Goal: Transaction & Acquisition: Purchase product/service

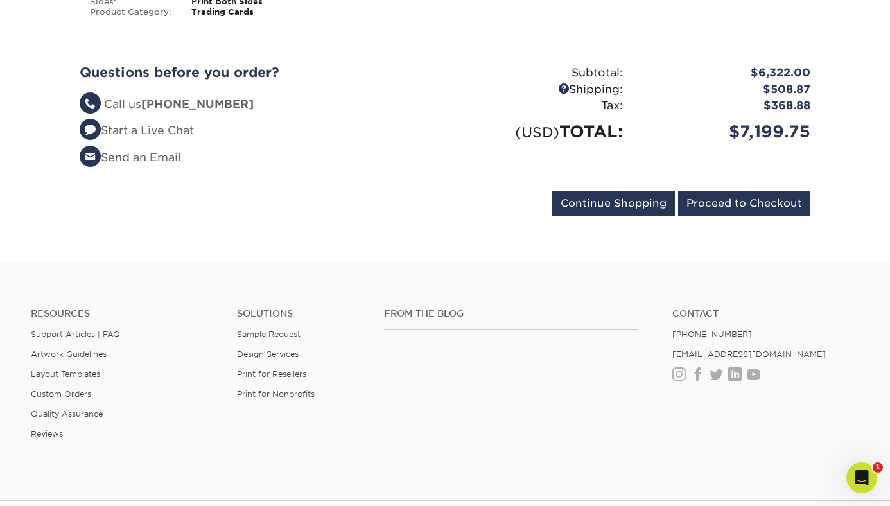
scroll to position [13798, 0]
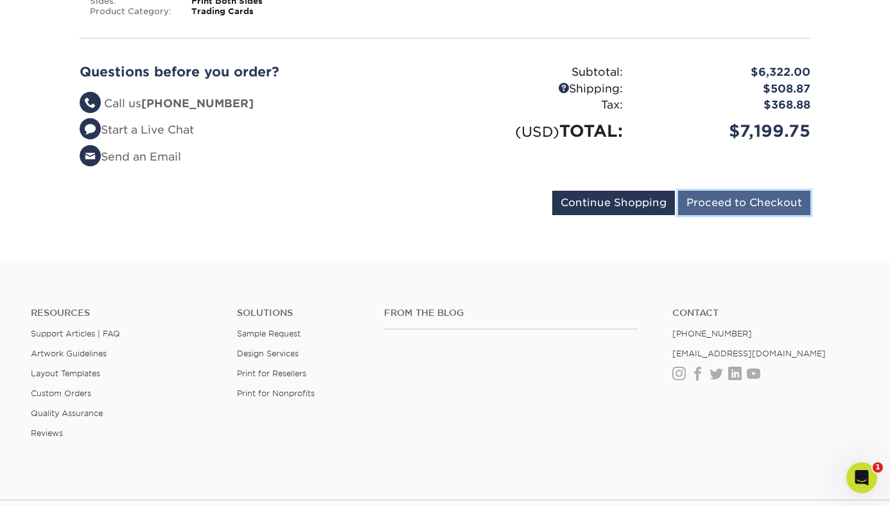
click at [722, 191] on input "Proceed to Checkout" at bounding box center [744, 203] width 132 height 24
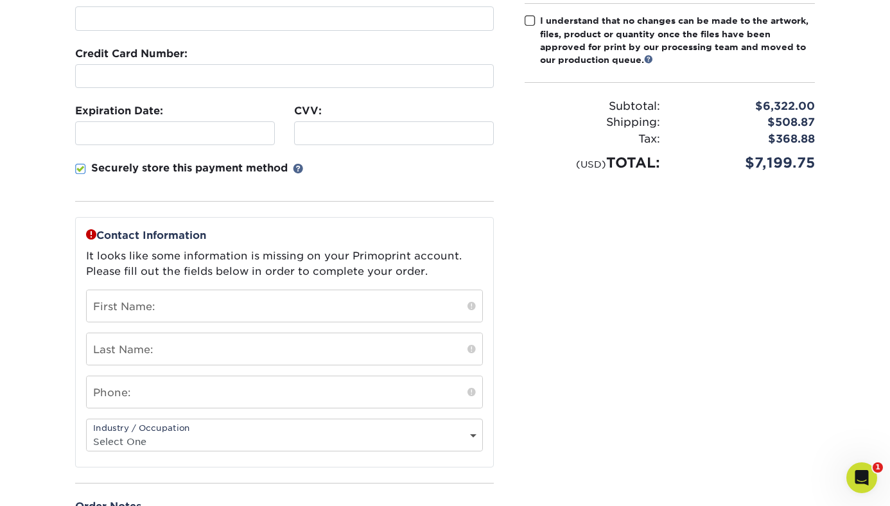
scroll to position [308, 0]
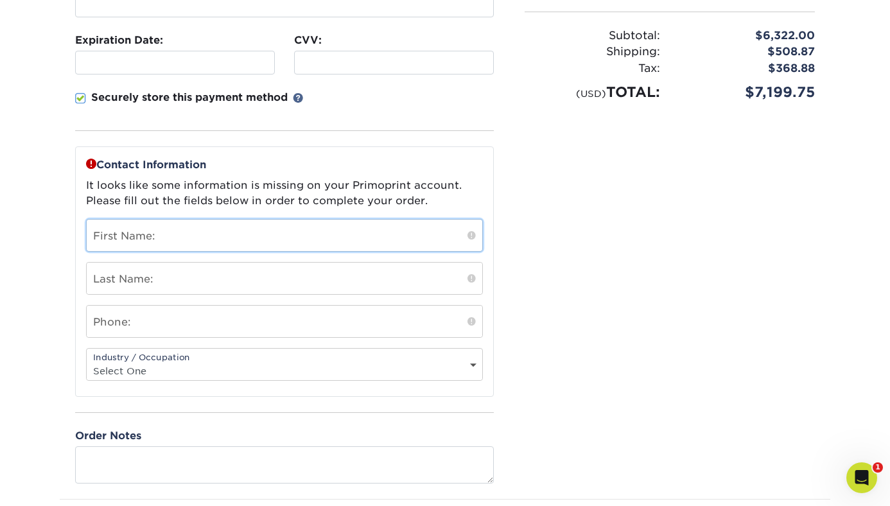
click at [415, 232] on input "text" at bounding box center [285, 235] width 396 height 31
type input "[PERSON_NAME]"
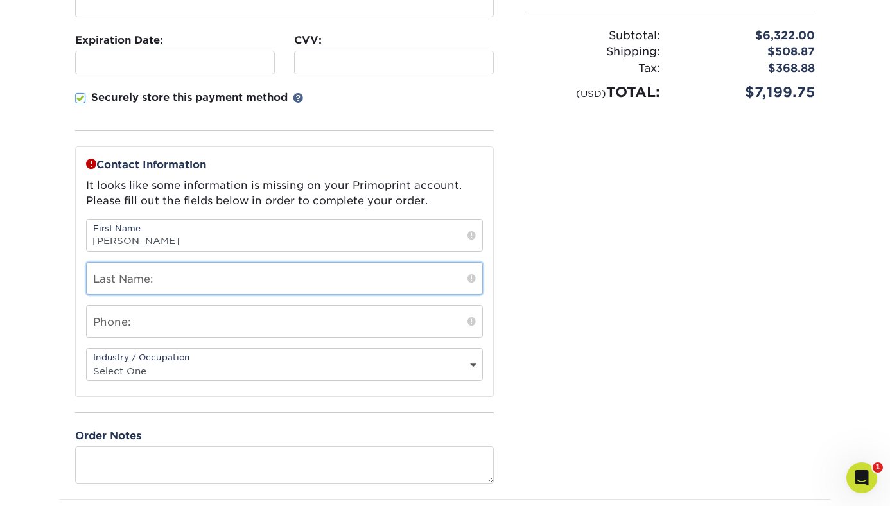
type input "[PERSON_NAME]"
type input "5133177046"
click at [262, 378] on select "Select One Administrative Executive Human Resources Construction Education Ente…" at bounding box center [285, 371] width 396 height 19
select select "17"
click at [87, 362] on select "Select One Administrative Executive Human Resources Construction Education Ente…" at bounding box center [285, 371] width 396 height 19
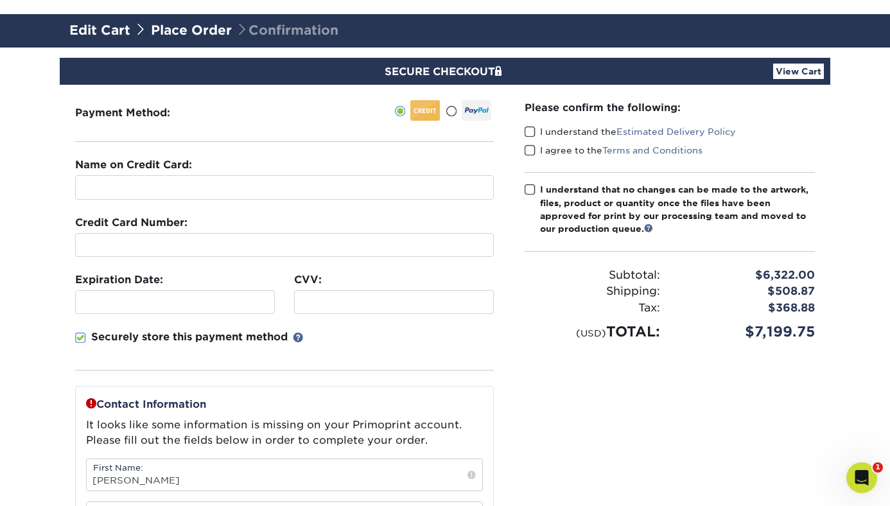
scroll to position [69, 0]
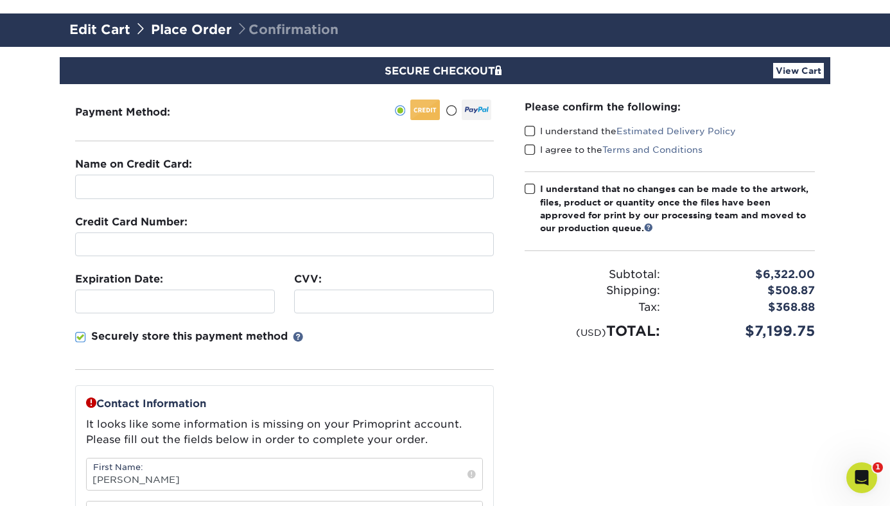
click at [532, 189] on span at bounding box center [530, 189] width 11 height 12
click at [0, 0] on input "I understand that no changes can be made to the artwork, files, product or quan…" at bounding box center [0, 0] width 0 height 0
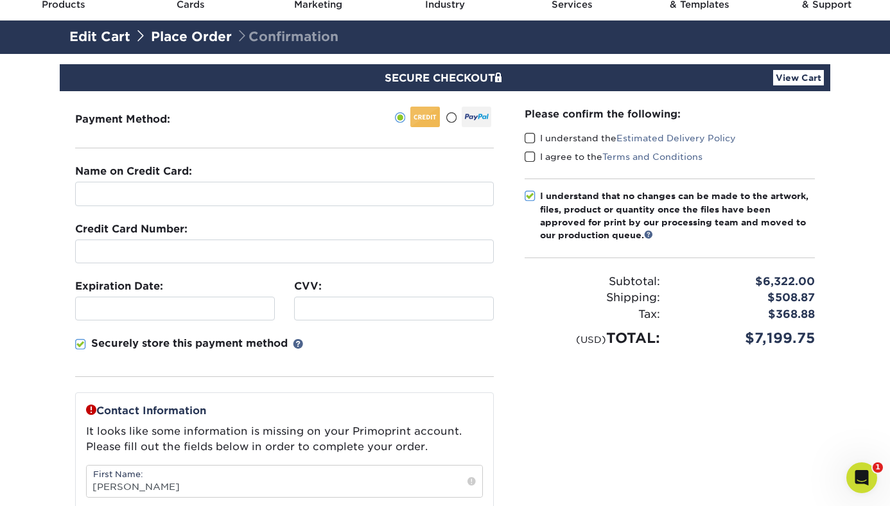
scroll to position [60, 0]
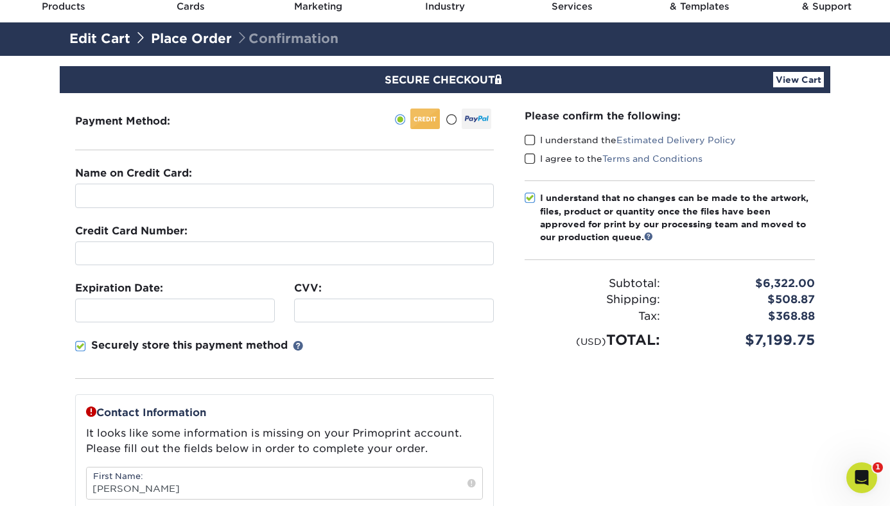
click at [529, 136] on span at bounding box center [530, 140] width 11 height 12
click at [0, 0] on input "I understand the Estimated Delivery Policy" at bounding box center [0, 0] width 0 height 0
click at [529, 159] on span at bounding box center [530, 159] width 11 height 12
click at [0, 0] on input "I agree to the Terms and Conditions" at bounding box center [0, 0] width 0 height 0
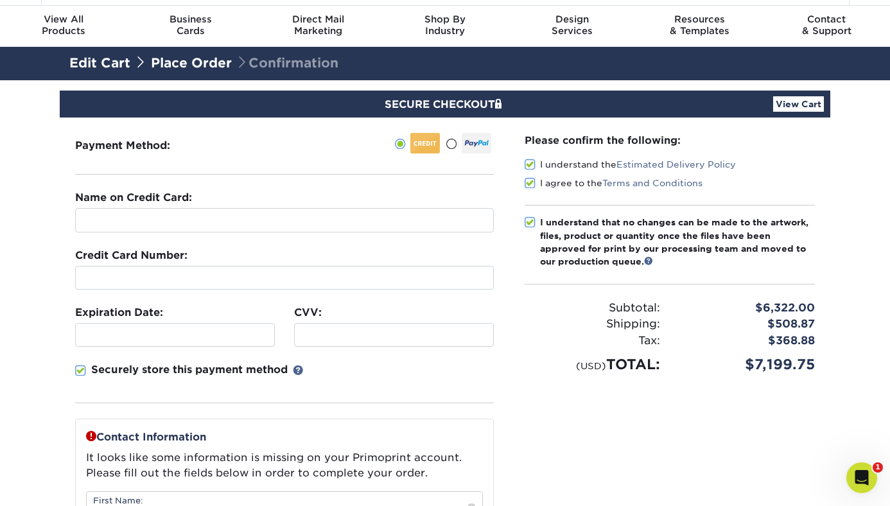
scroll to position [0, 0]
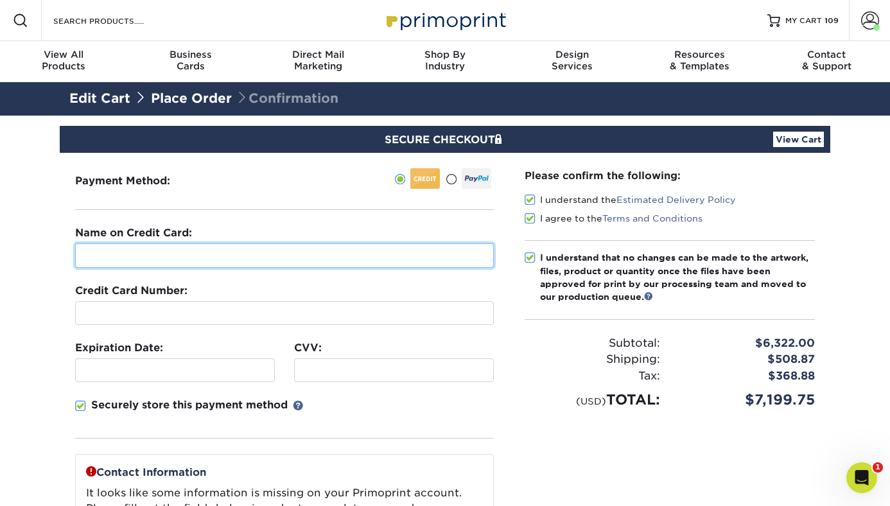
click at [337, 258] on input "text" at bounding box center [284, 255] width 419 height 24
type input "Sebastian Eldridge"
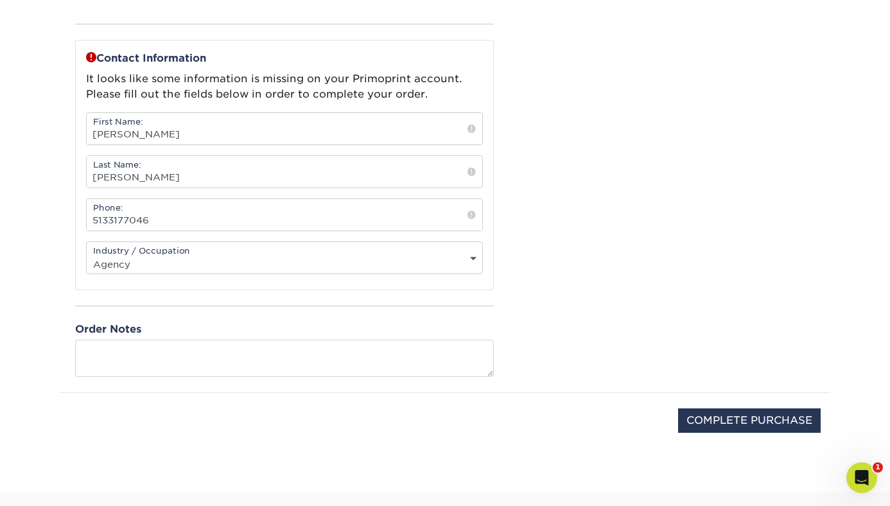
scroll to position [480, 0]
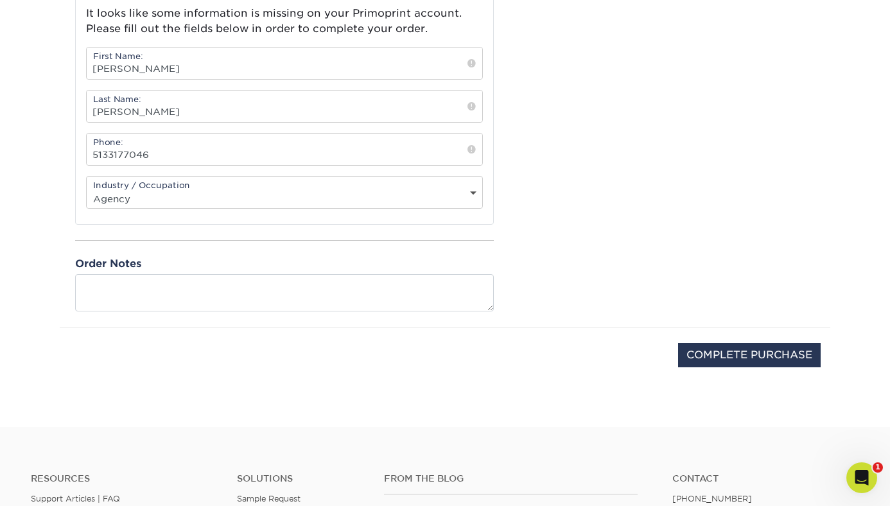
click at [290, 250] on div "Contact Information It looks like some information is missing on your Primoprin…" at bounding box center [284, 142] width 419 height 337
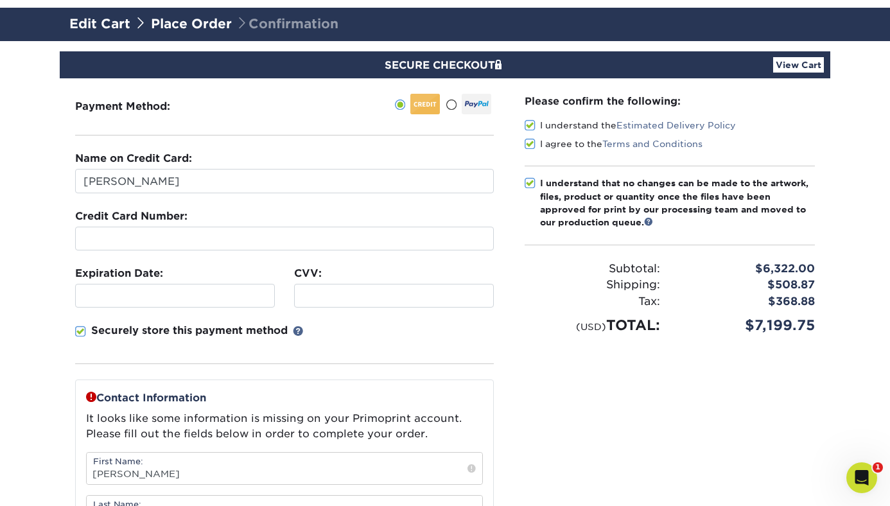
scroll to position [98, 0]
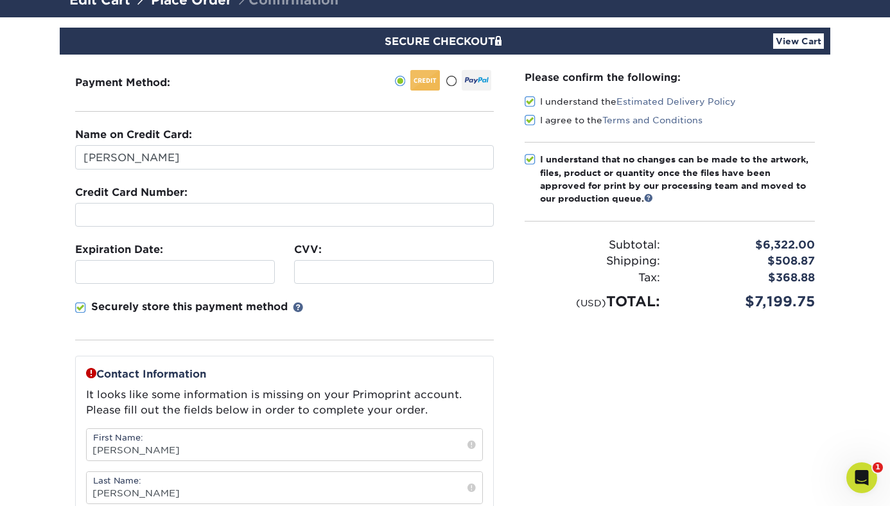
click at [791, 39] on link "View Cart" at bounding box center [798, 40] width 51 height 15
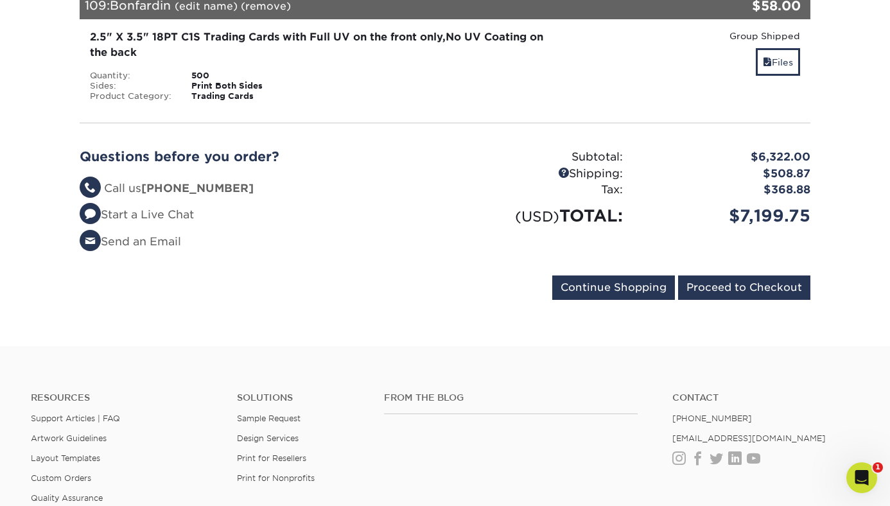
scroll to position [13609, 0]
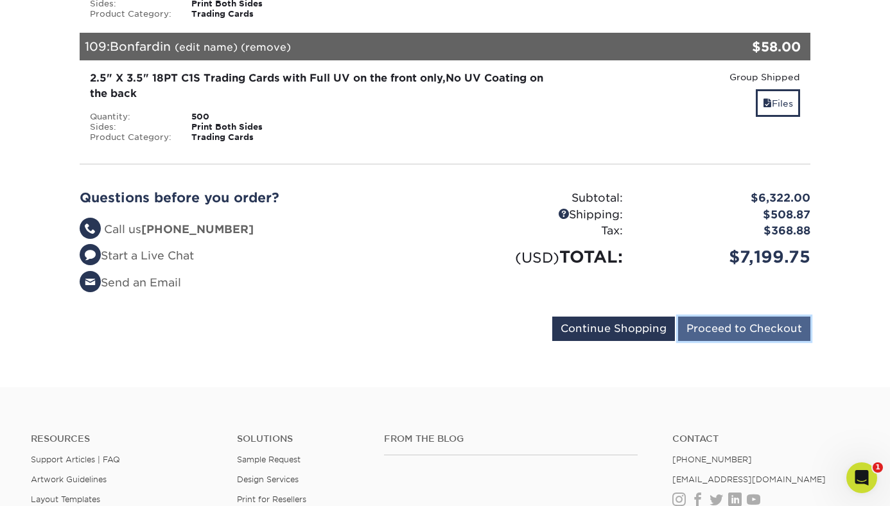
click at [693, 317] on input "Proceed to Checkout" at bounding box center [744, 329] width 132 height 24
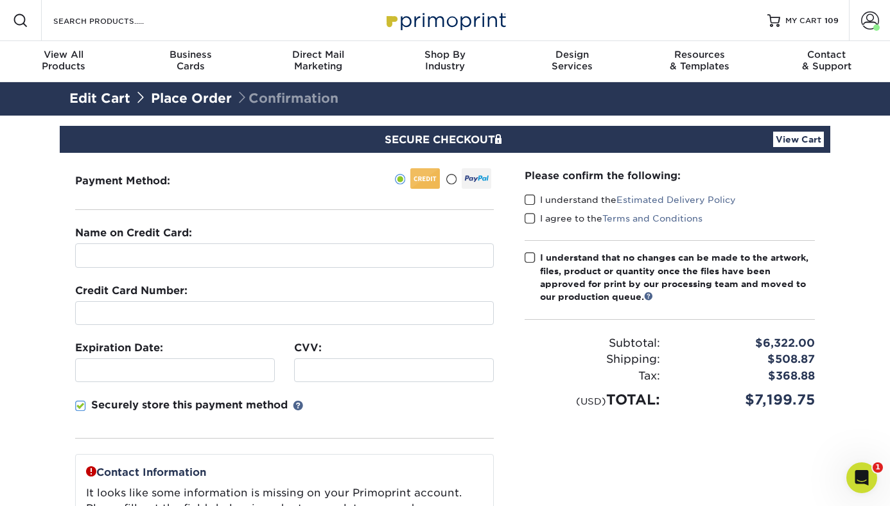
click at [530, 200] on span at bounding box center [530, 200] width 11 height 12
click at [0, 0] on input "I understand the Estimated Delivery Policy" at bounding box center [0, 0] width 0 height 0
click at [528, 220] on span at bounding box center [530, 219] width 11 height 12
click at [0, 0] on input "I agree to the Terms and Conditions" at bounding box center [0, 0] width 0 height 0
click at [527, 261] on span at bounding box center [530, 258] width 11 height 12
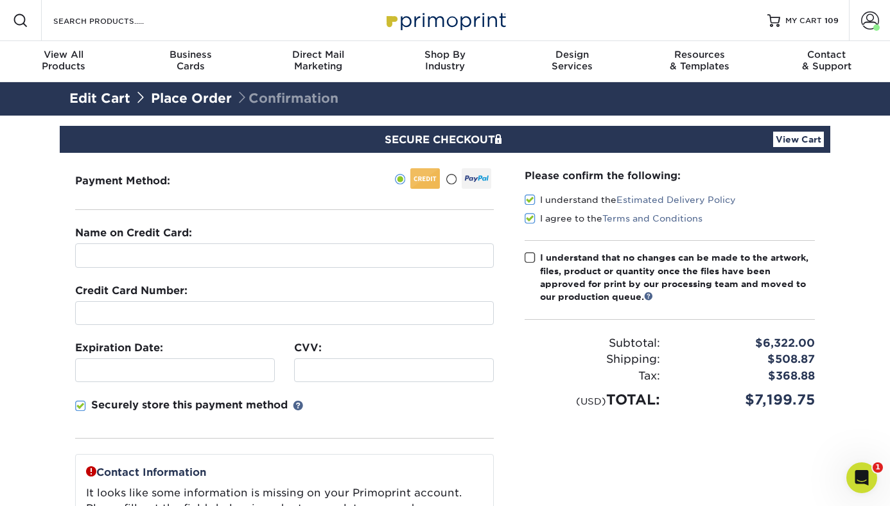
click at [0, 0] on input "I understand that no changes can be made to the artwork, files, product or quan…" at bounding box center [0, 0] width 0 height 0
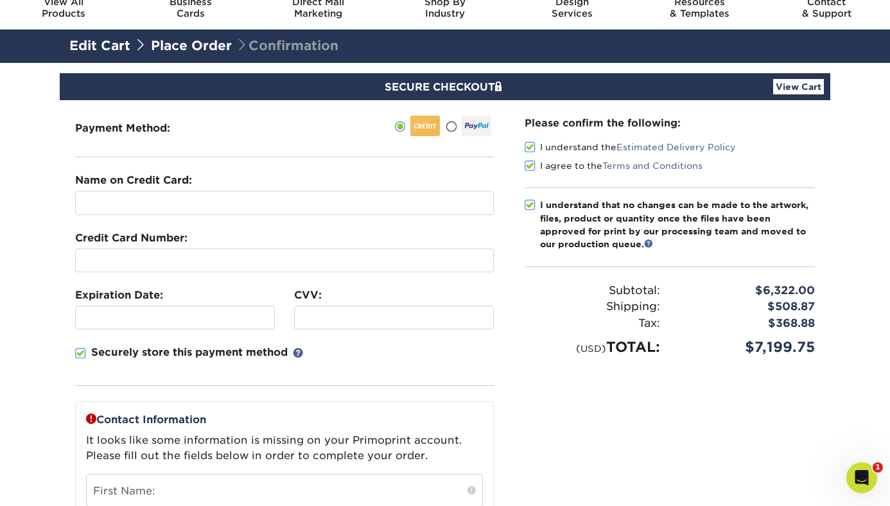
scroll to position [454, 0]
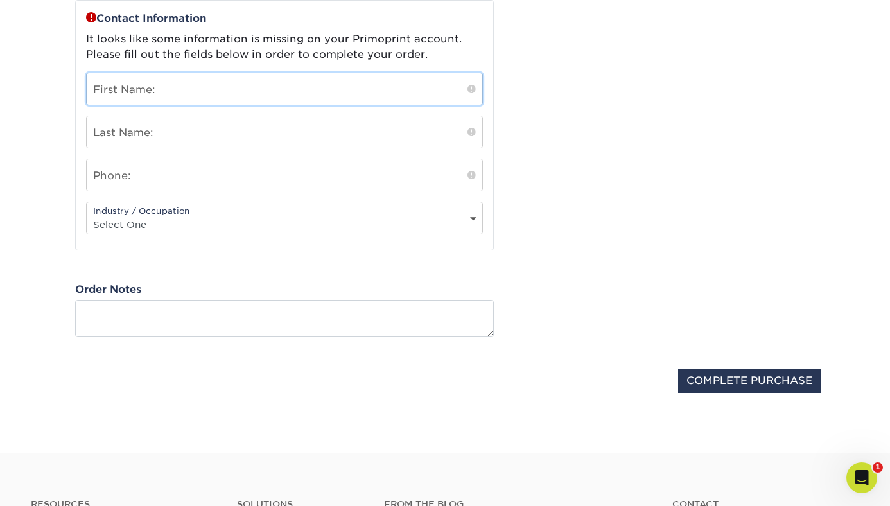
click at [350, 89] on input "text" at bounding box center [285, 88] width 396 height 31
type input "Jennifer"
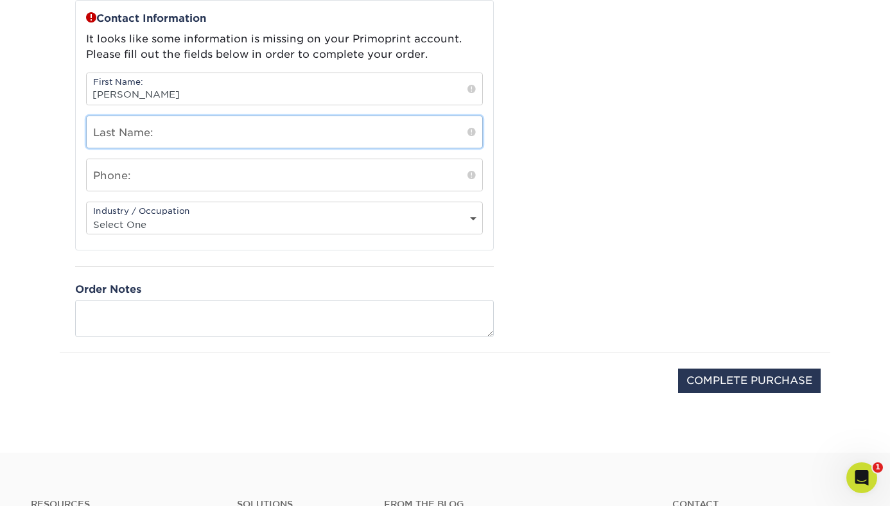
type input "Kessler"
type input "5133177046"
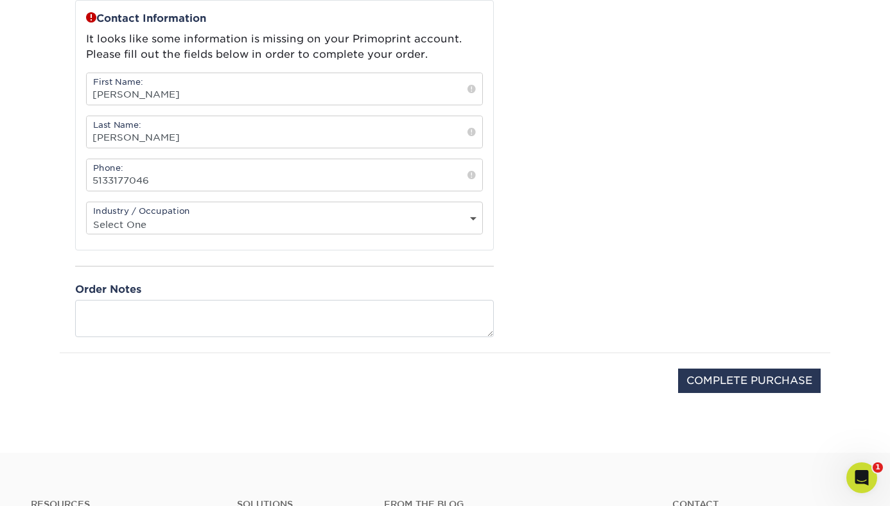
click at [249, 220] on select "Select One Administrative Executive Human Resources Construction Education Ente…" at bounding box center [285, 224] width 396 height 19
select select "17"
click at [87, 215] on select "Select One Administrative Executive Human Resources Construction Education Ente…" at bounding box center [285, 224] width 396 height 19
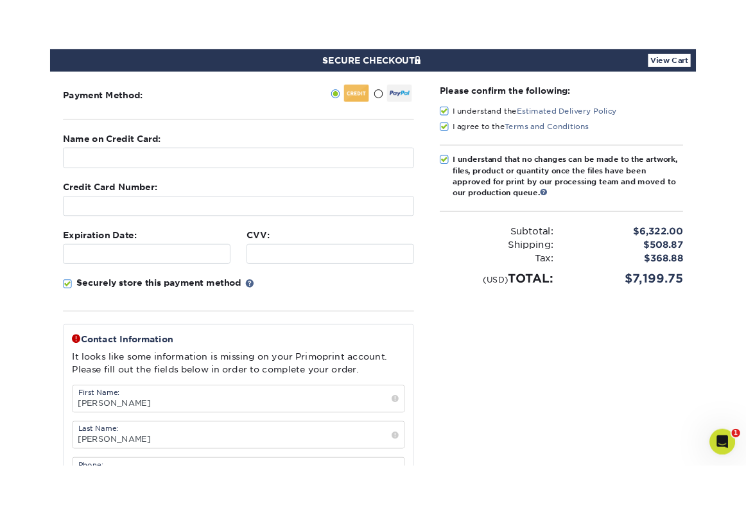
scroll to position [0, 0]
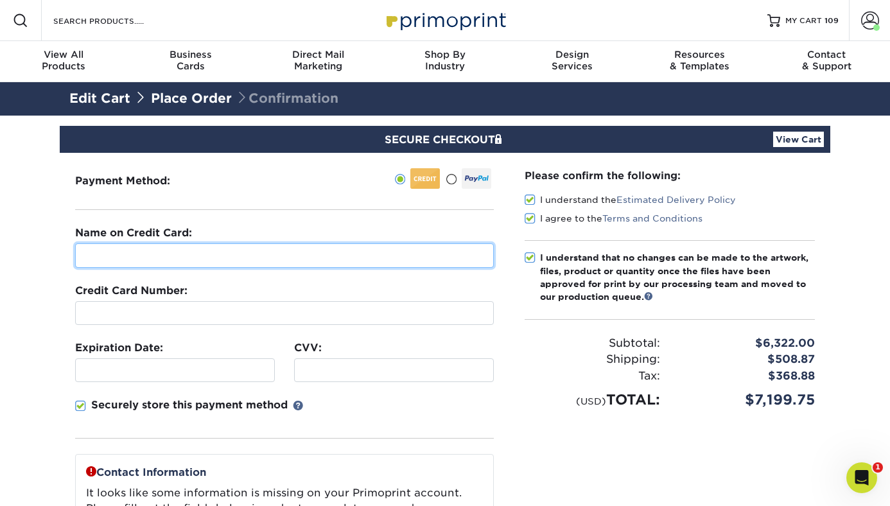
click at [310, 262] on input "text" at bounding box center [284, 255] width 419 height 24
type input "Sebastian Eldridge"
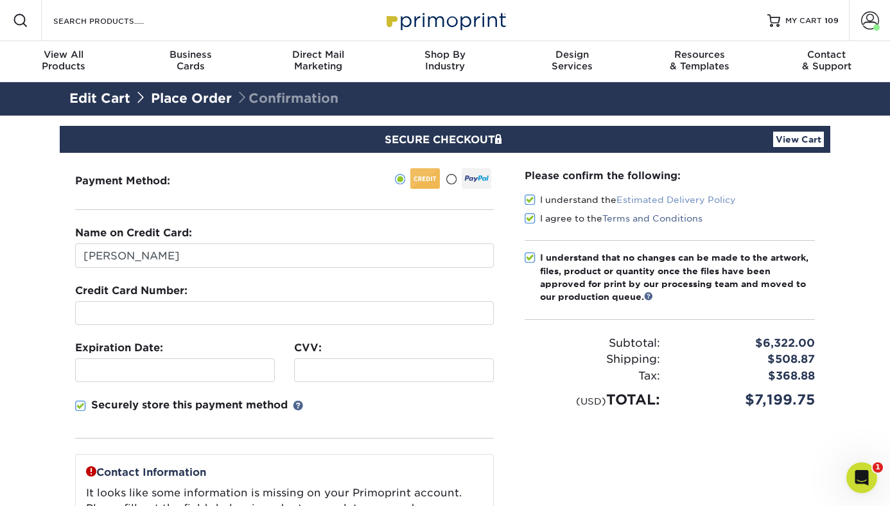
click at [671, 198] on link "Estimated Delivery Policy" at bounding box center [676, 200] width 119 height 10
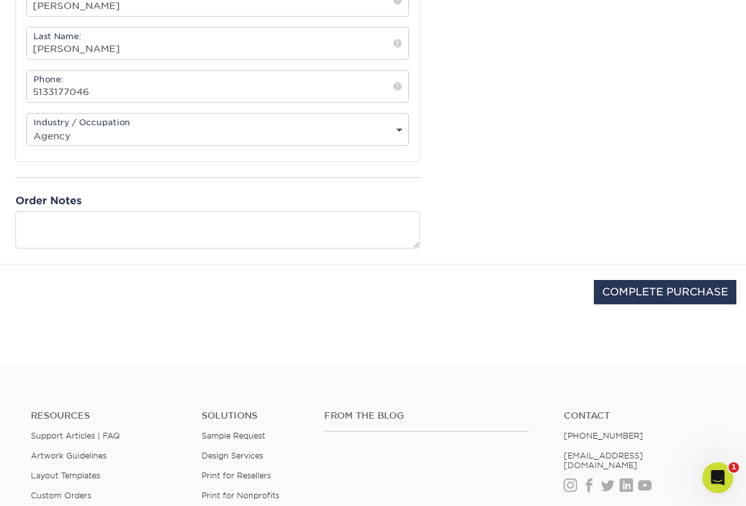
scroll to position [599, 0]
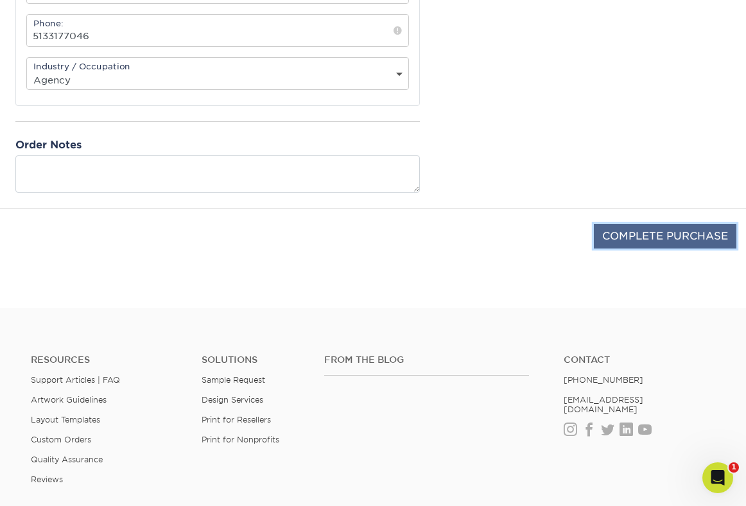
click at [650, 237] on input "COMPLETE PURCHASE" at bounding box center [665, 236] width 143 height 24
type input "PROCESSING, PLEASE WAIT..."
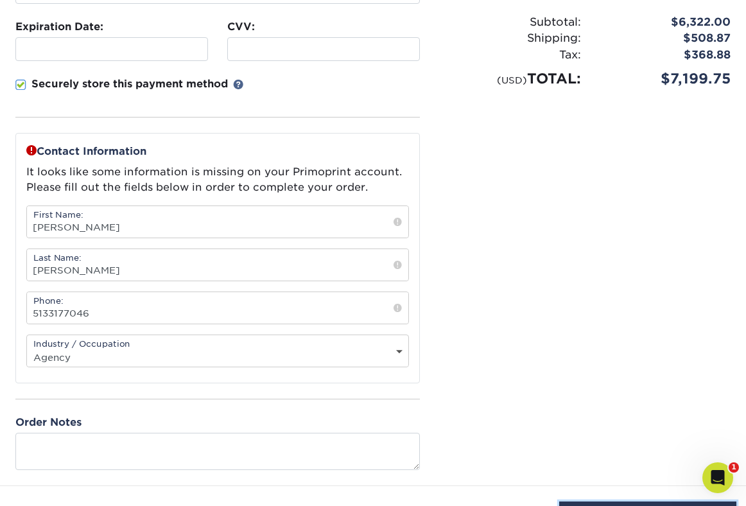
scroll to position [478, 0]
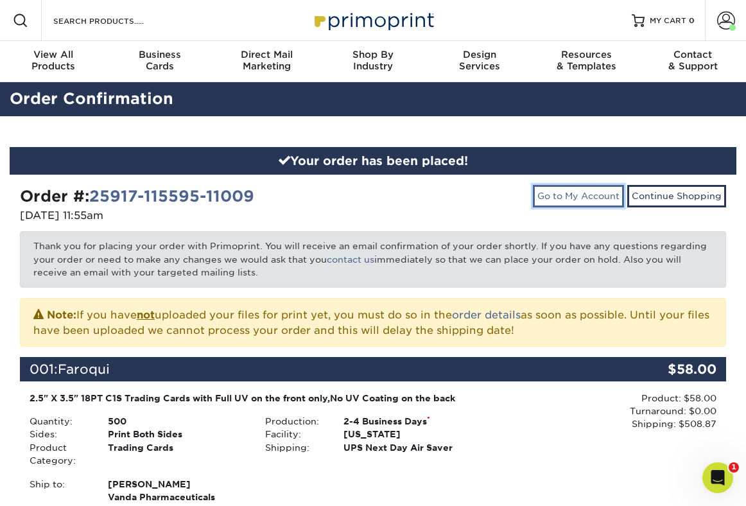
click at [547, 198] on link "Go to My Account" at bounding box center [578, 196] width 91 height 22
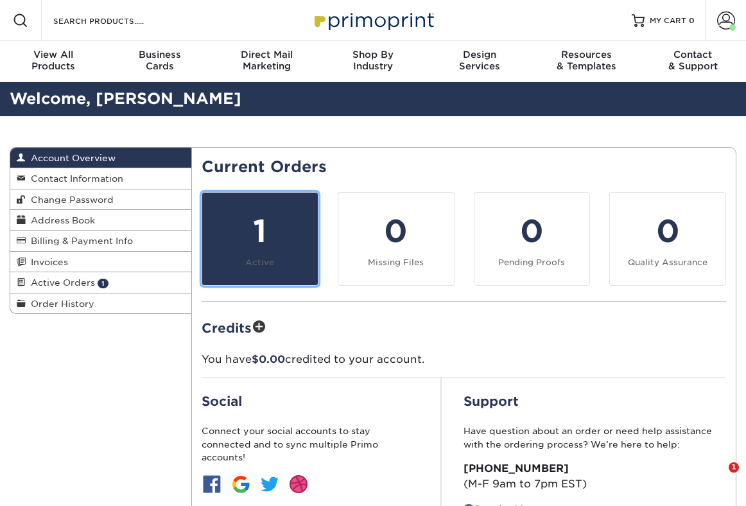
click at [301, 254] on link "1 Active" at bounding box center [260, 239] width 117 height 94
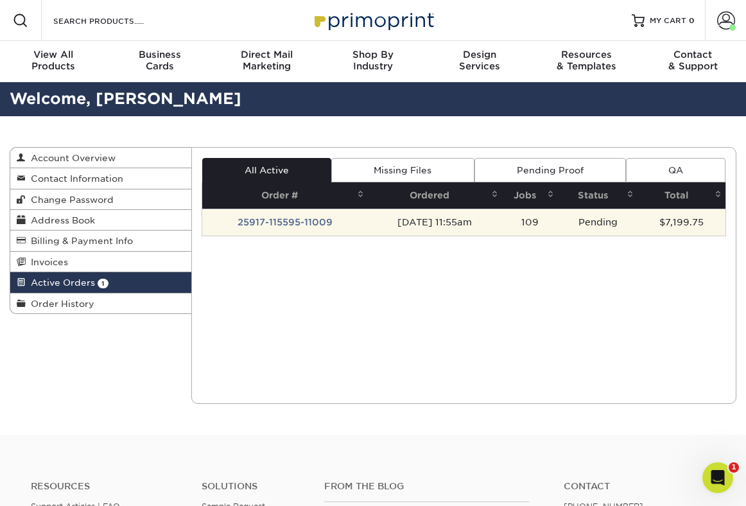
click at [308, 223] on td "25917-115595-11009" at bounding box center [285, 222] width 166 height 27
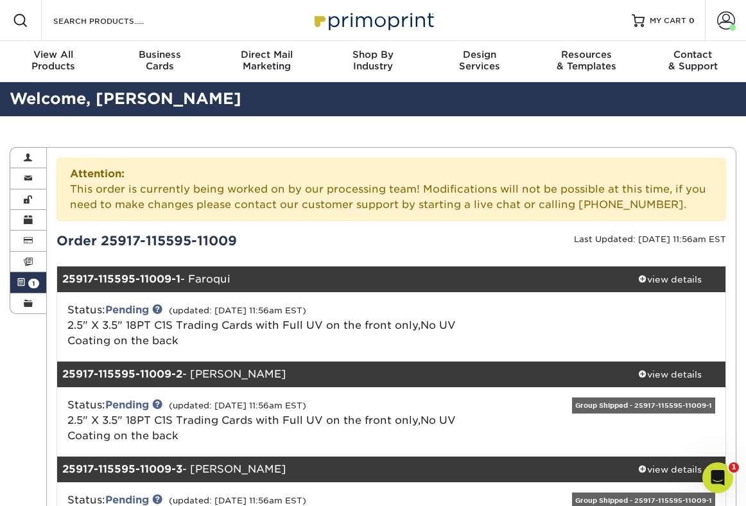
click at [28, 288] on link "Active Orders 1" at bounding box center [28, 282] width 36 height 21
